Goal: Task Accomplishment & Management: Manage account settings

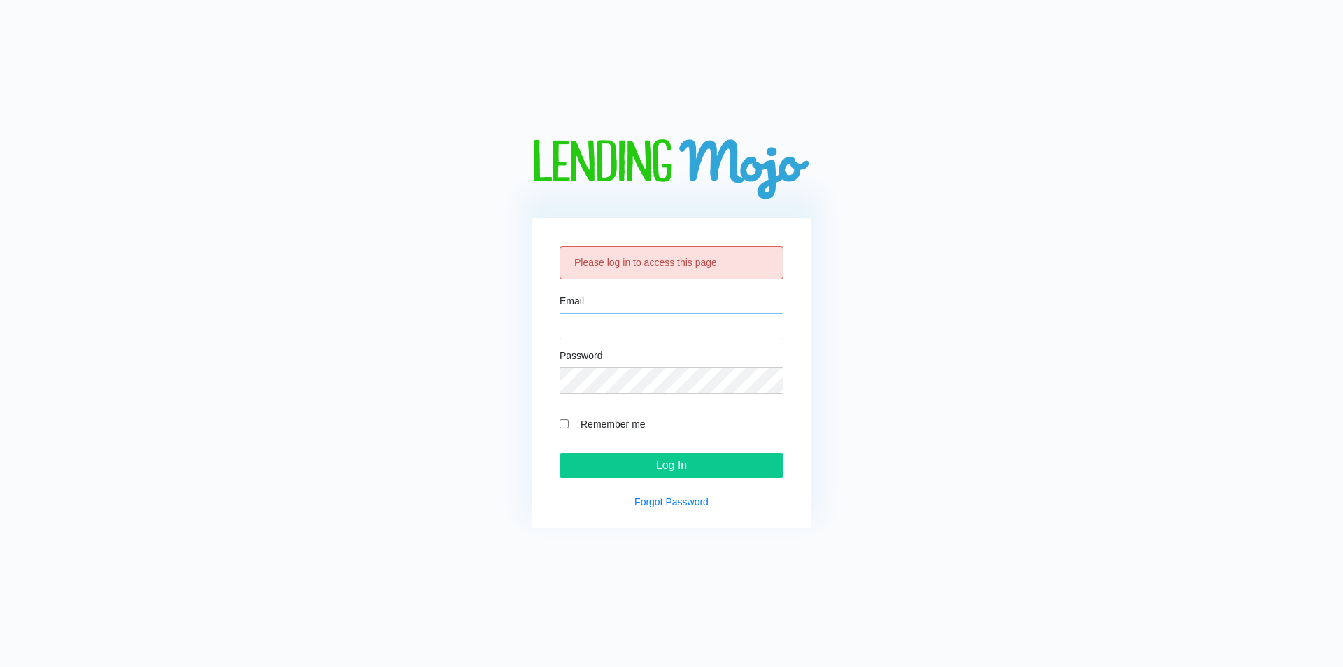
click at [613, 331] on input "Email" at bounding box center [672, 326] width 224 height 27
type input "[EMAIL_ADDRESS][DOMAIN_NAME]"
click at [643, 460] on input "Log In" at bounding box center [672, 465] width 224 height 25
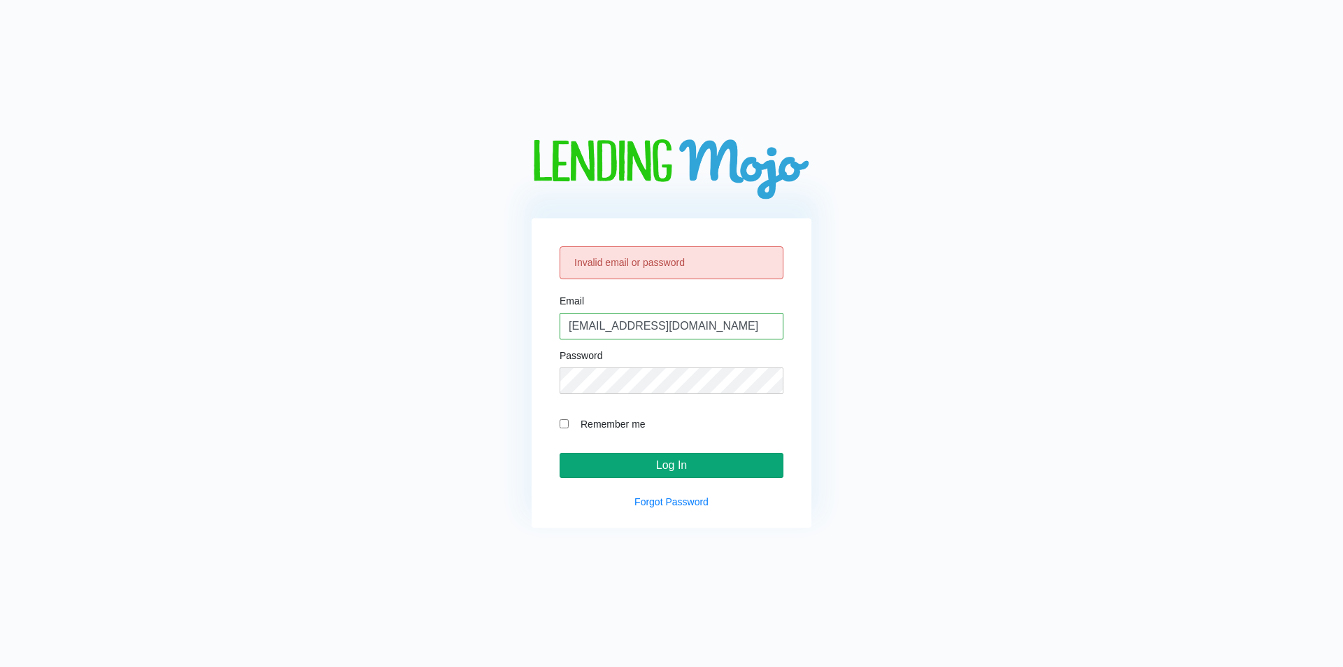
click at [639, 464] on input "Log In" at bounding box center [672, 465] width 224 height 25
click at [560, 453] on input "Log In" at bounding box center [672, 465] width 224 height 25
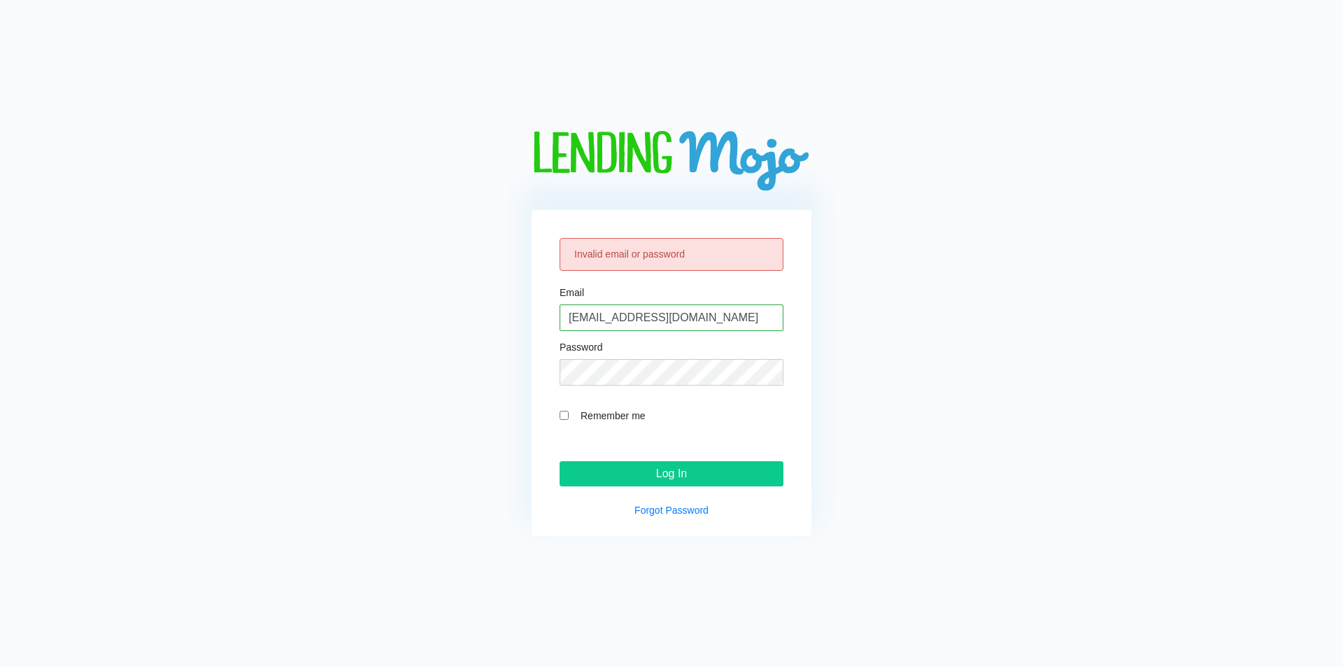
click at [604, 407] on label "Remember me" at bounding box center [679, 415] width 210 height 16
click at [569, 411] on input "Remember me" at bounding box center [564, 415] width 9 height 9
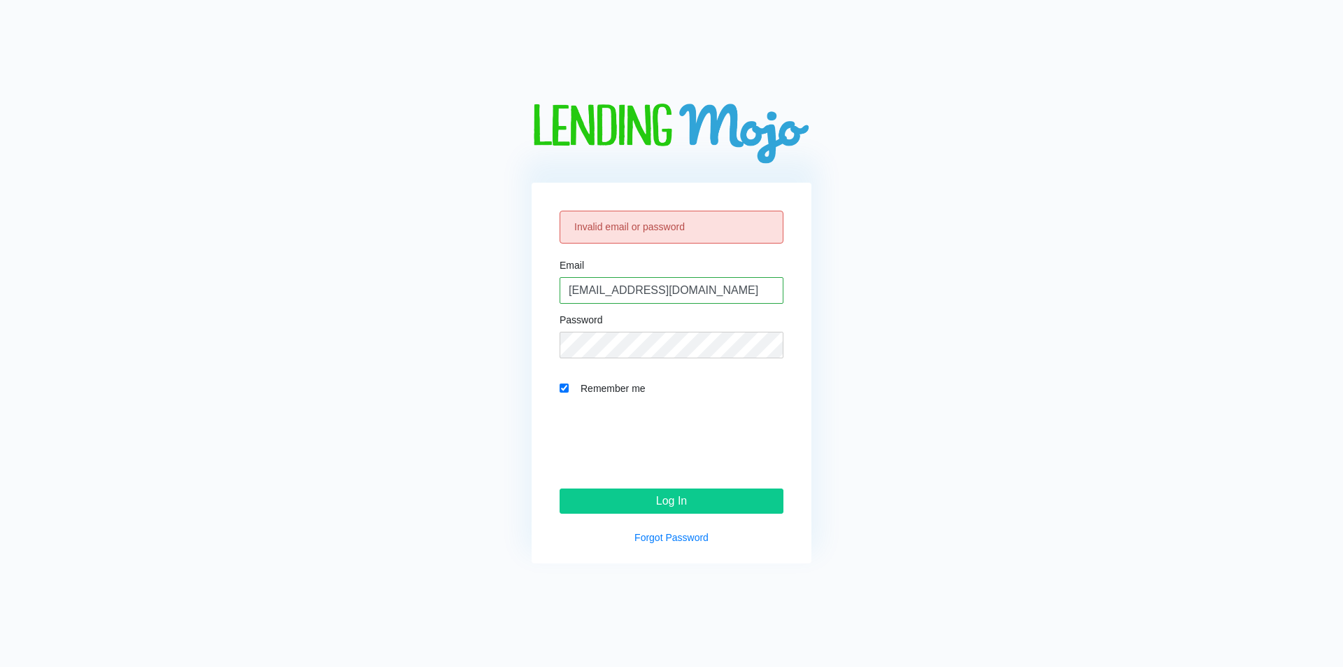
click at [556, 383] on div "Invalid email or password Email mgmotorsofla@gmail.com Password Remember me Log…" at bounding box center [672, 373] width 280 height 381
click at [569, 388] on div "Remember me" at bounding box center [672, 388] width 224 height 16
click at [561, 388] on input "Remember me" at bounding box center [564, 387] width 9 height 9
click at [566, 388] on input "Remember me" at bounding box center [564, 387] width 9 height 9
checkbox input "true"
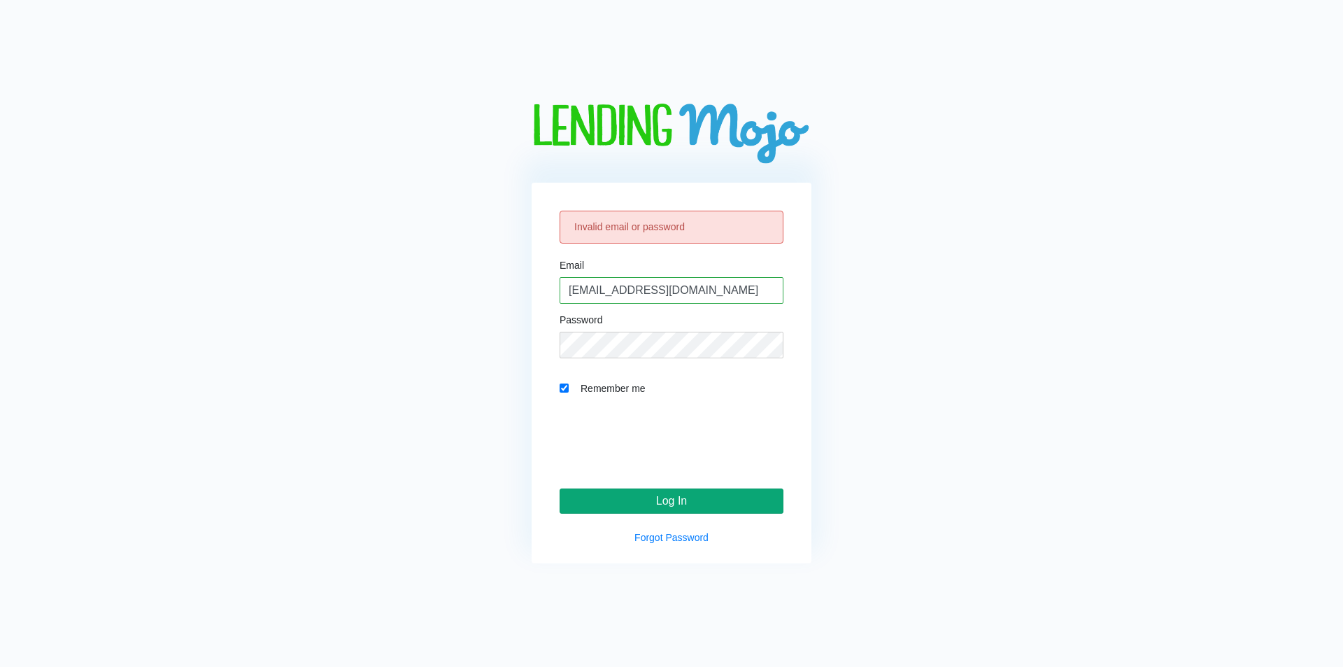
click at [640, 506] on input "Log In" at bounding box center [672, 500] width 224 height 25
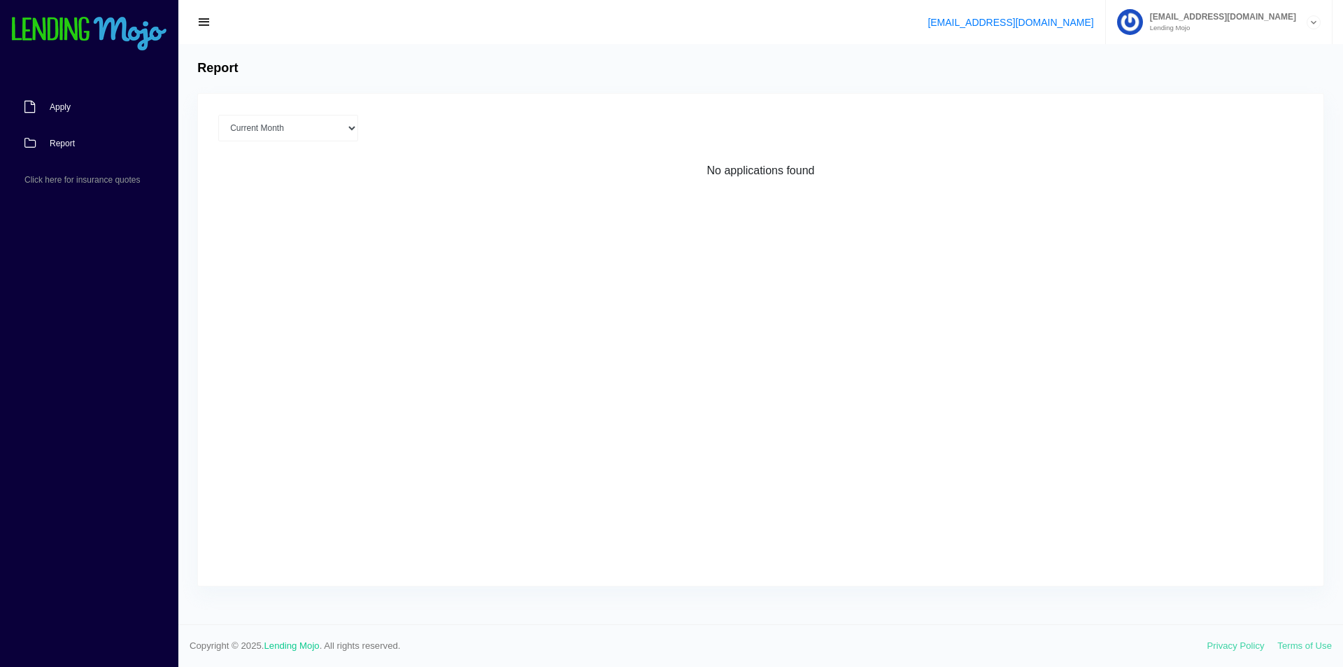
click at [84, 112] on link "Apply" at bounding box center [82, 107] width 164 height 36
click at [1307, 22] on div at bounding box center [1314, 22] width 14 height 14
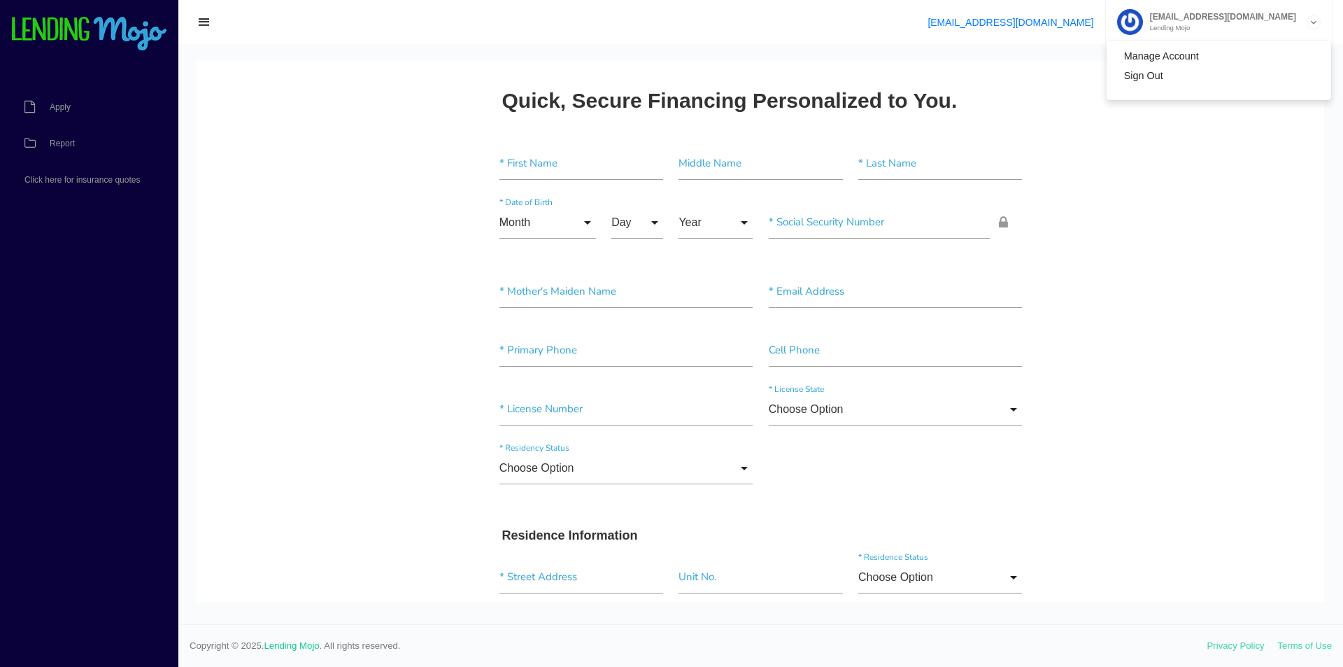
drag, startPoint x: 112, startPoint y: 31, endPoint x: 220, endPoint y: 22, distance: 108.8
click at [113, 31] on img at bounding box center [88, 34] width 157 height 35
click at [207, 20] on span "button" at bounding box center [204, 22] width 14 height 15
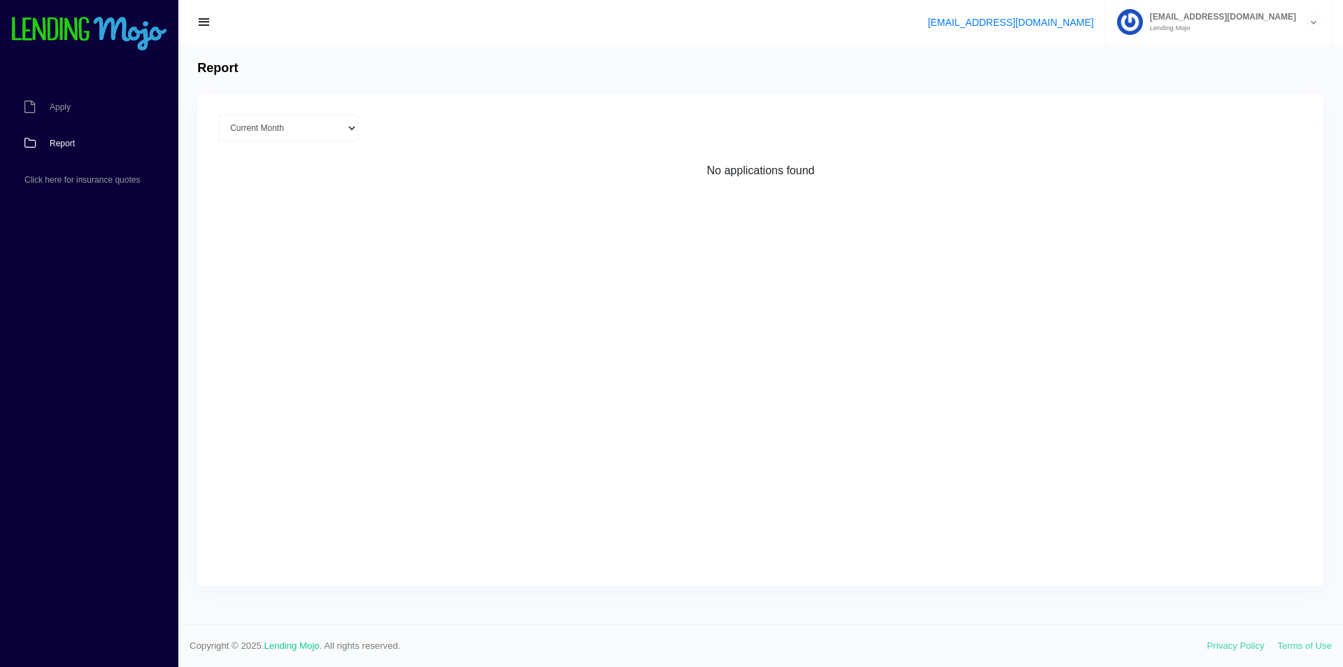
click at [56, 140] on span "Report" at bounding box center [62, 143] width 25 height 8
click at [72, 178] on span "Click here for insurance quotes" at bounding box center [81, 180] width 115 height 8
click at [264, 127] on select "Current Month Aug 2025 Jul 2025 Jun 2025 May 2025 Apr 2025 All time" at bounding box center [288, 128] width 140 height 27
click at [199, 15] on span "button" at bounding box center [204, 22] width 14 height 15
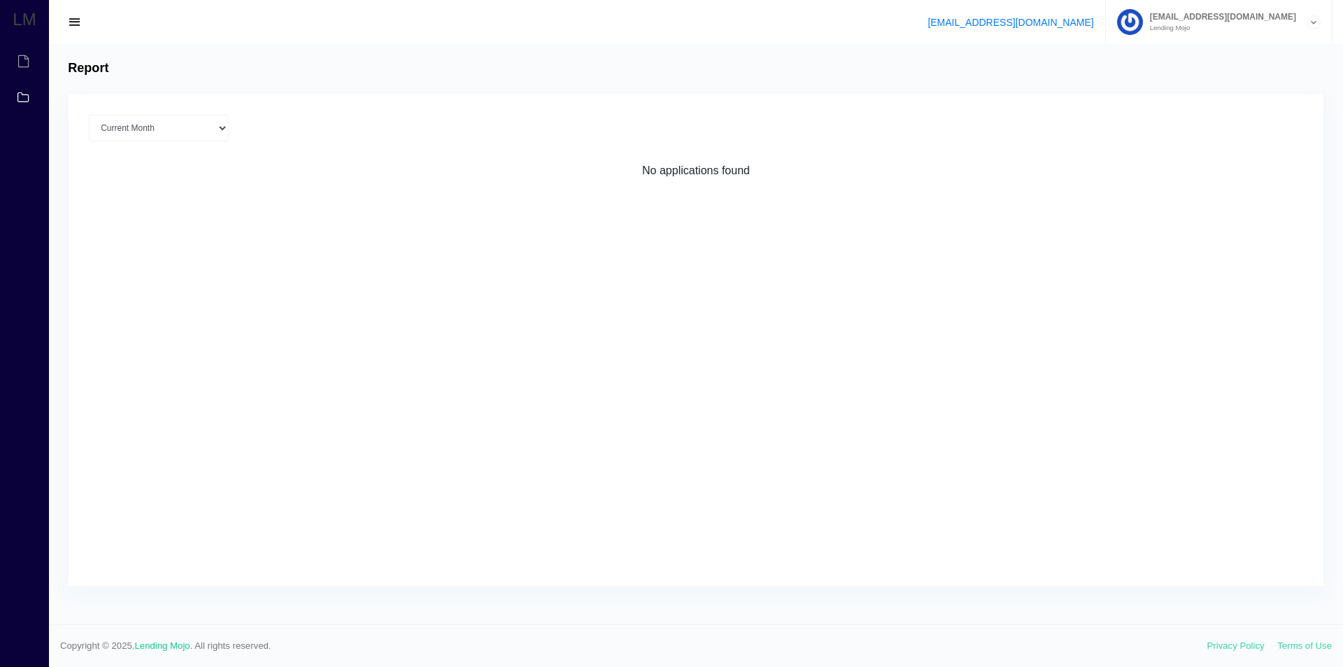
click at [29, 20] on link "LM" at bounding box center [24, 22] width 23 height 44
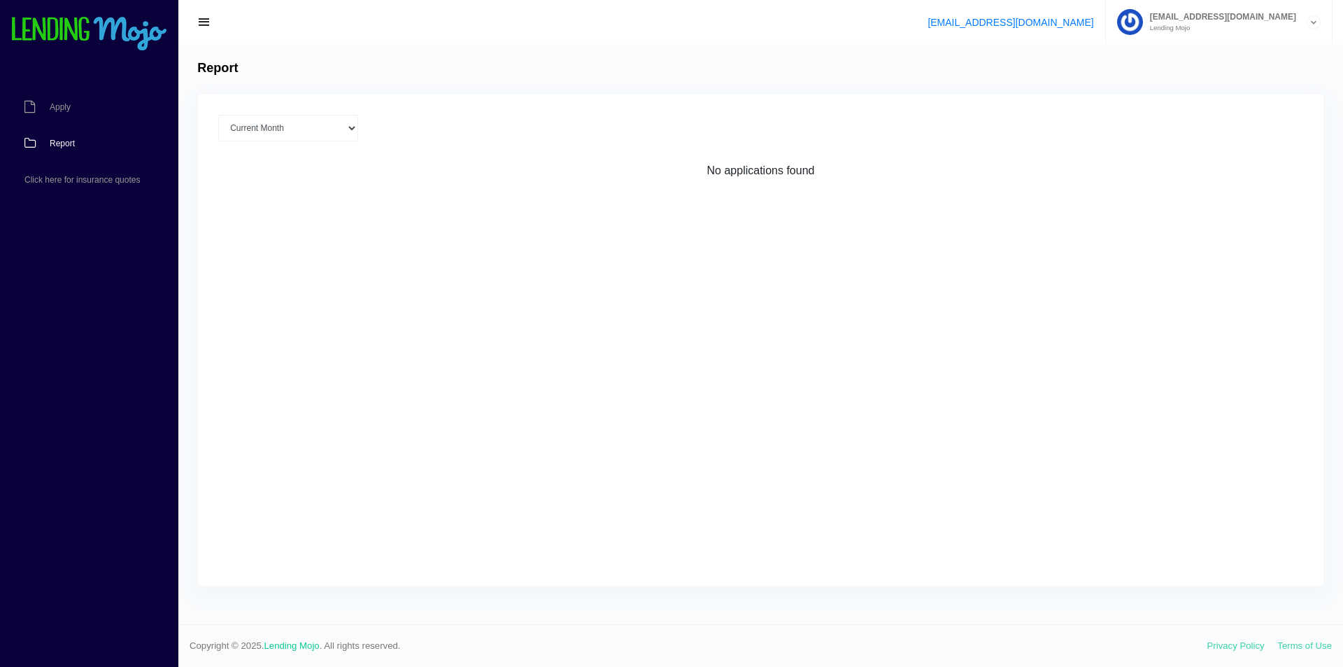
click at [1223, 26] on small "Lending Mojo" at bounding box center [1219, 27] width 153 height 7
click at [1218, 59] on link "Manage Account" at bounding box center [1219, 56] width 225 height 20
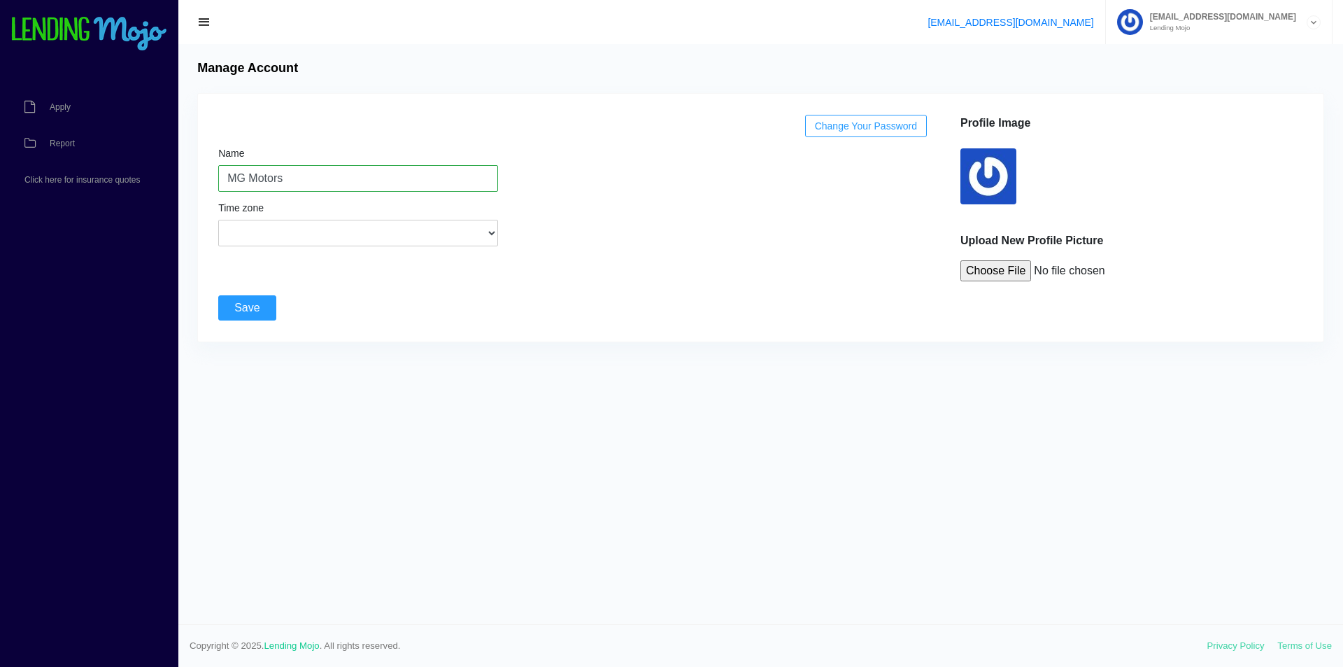
click at [58, 29] on img at bounding box center [88, 34] width 157 height 35
